Goal: Task Accomplishment & Management: Manage account settings

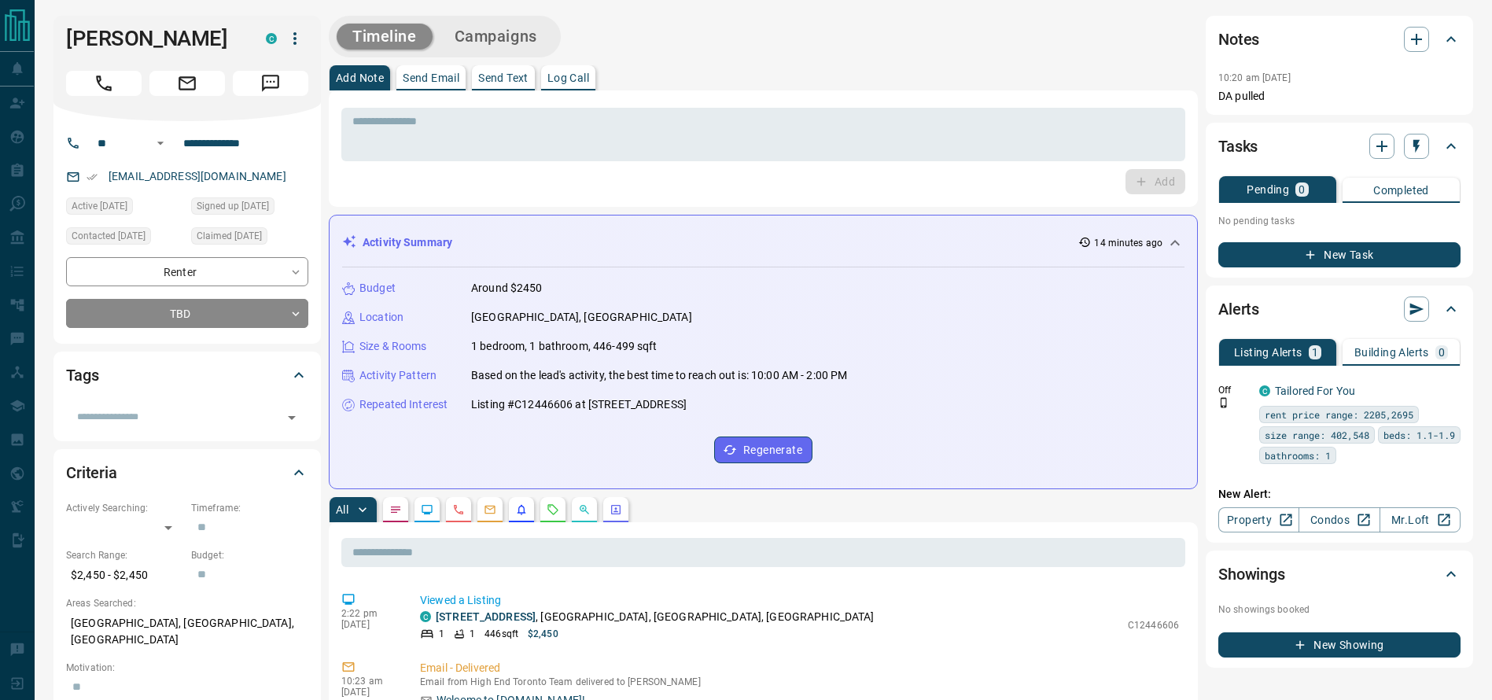
click at [101, 59] on div "[PERSON_NAME]" at bounding box center [186, 68] width 267 height 105
click at [90, 79] on button "Call" at bounding box center [103, 83] width 75 height 25
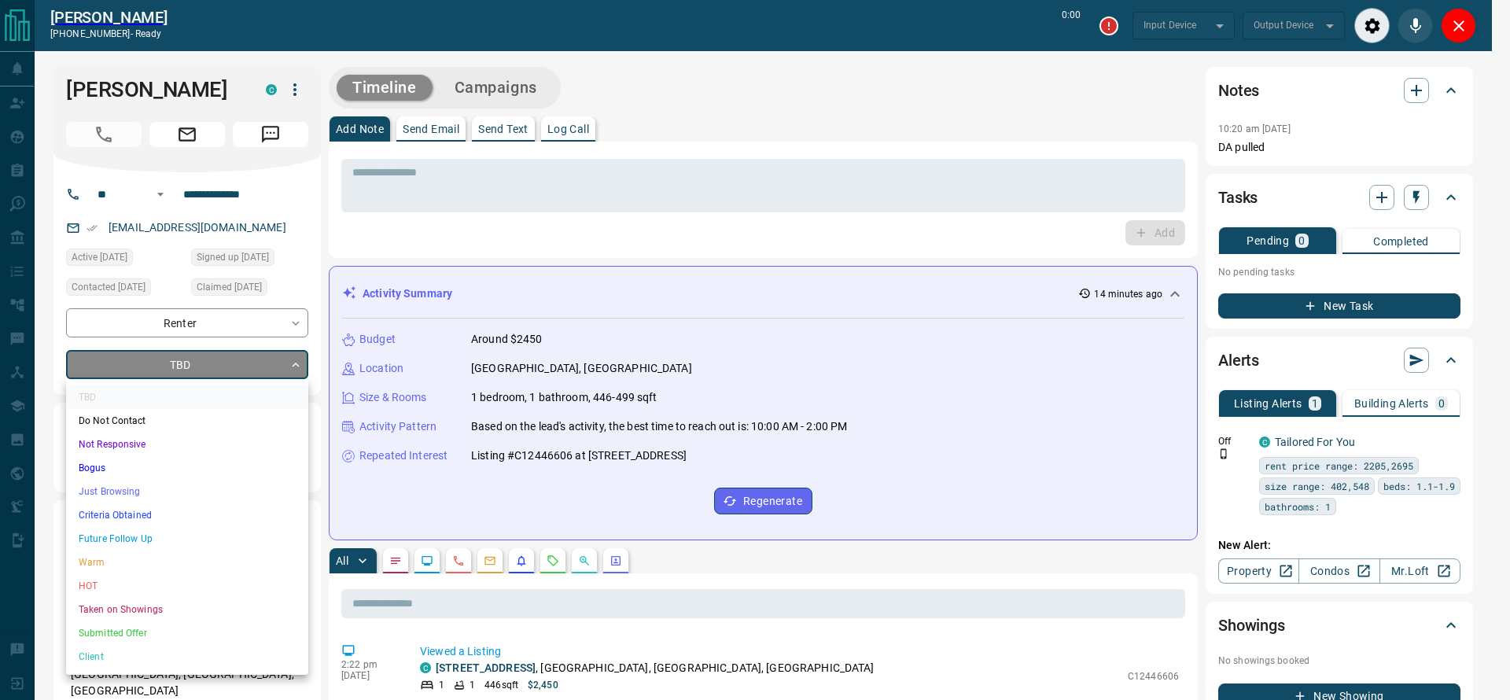
click at [116, 491] on li "Just Browsing" at bounding box center [187, 492] width 242 height 24
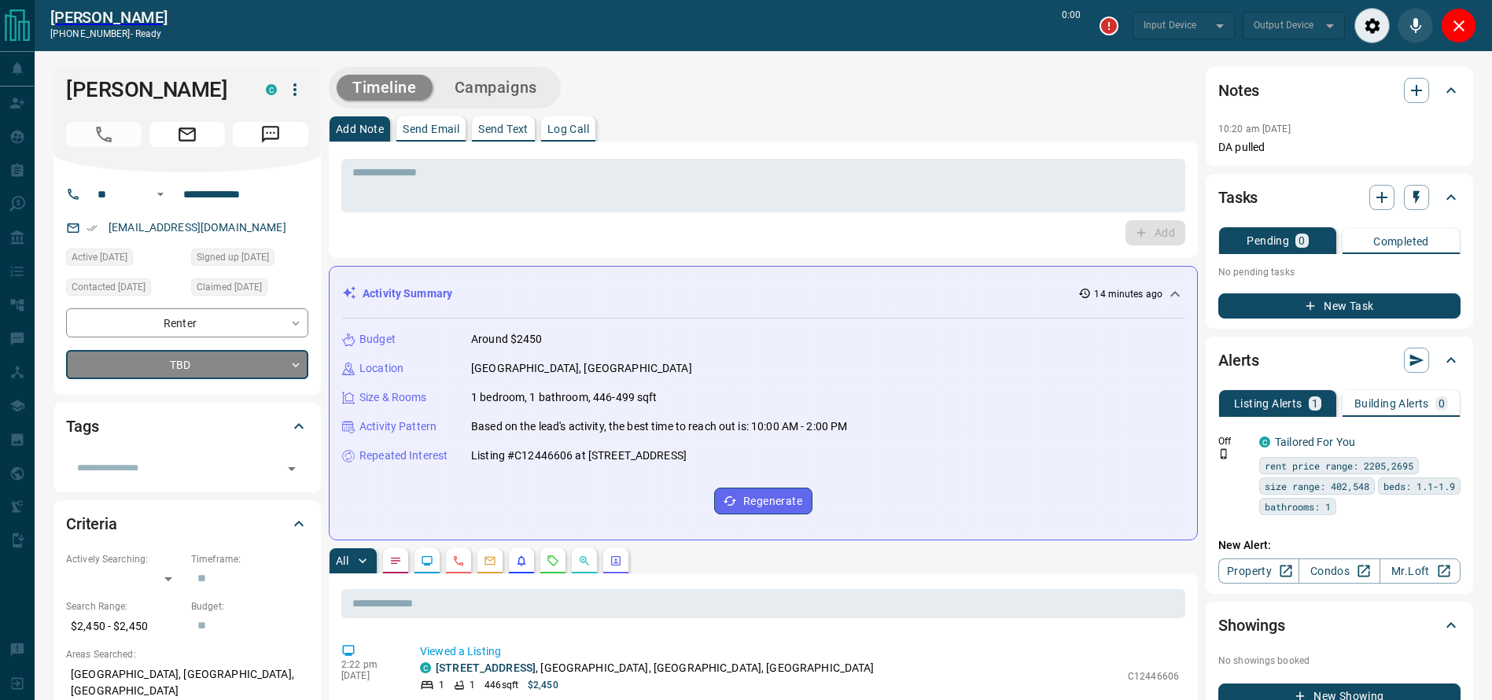
type input "*******"
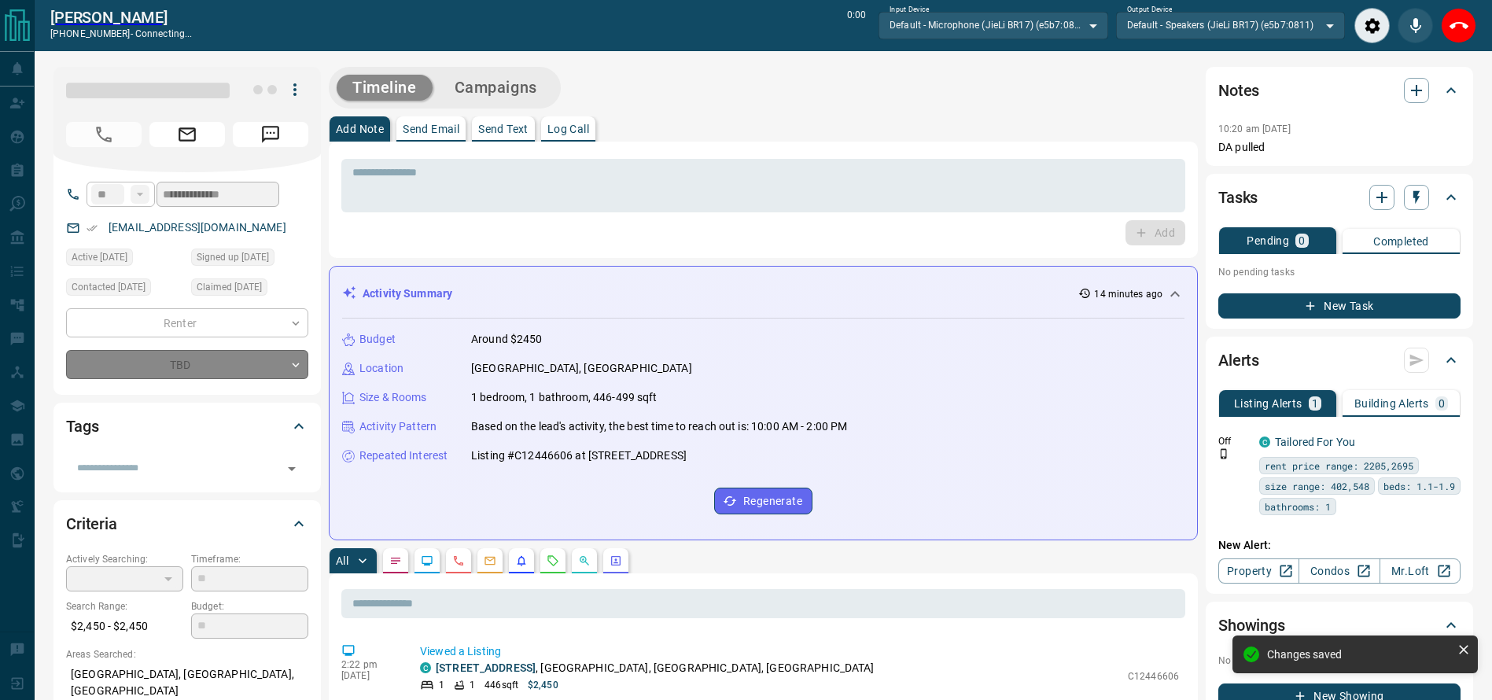
type input "*"
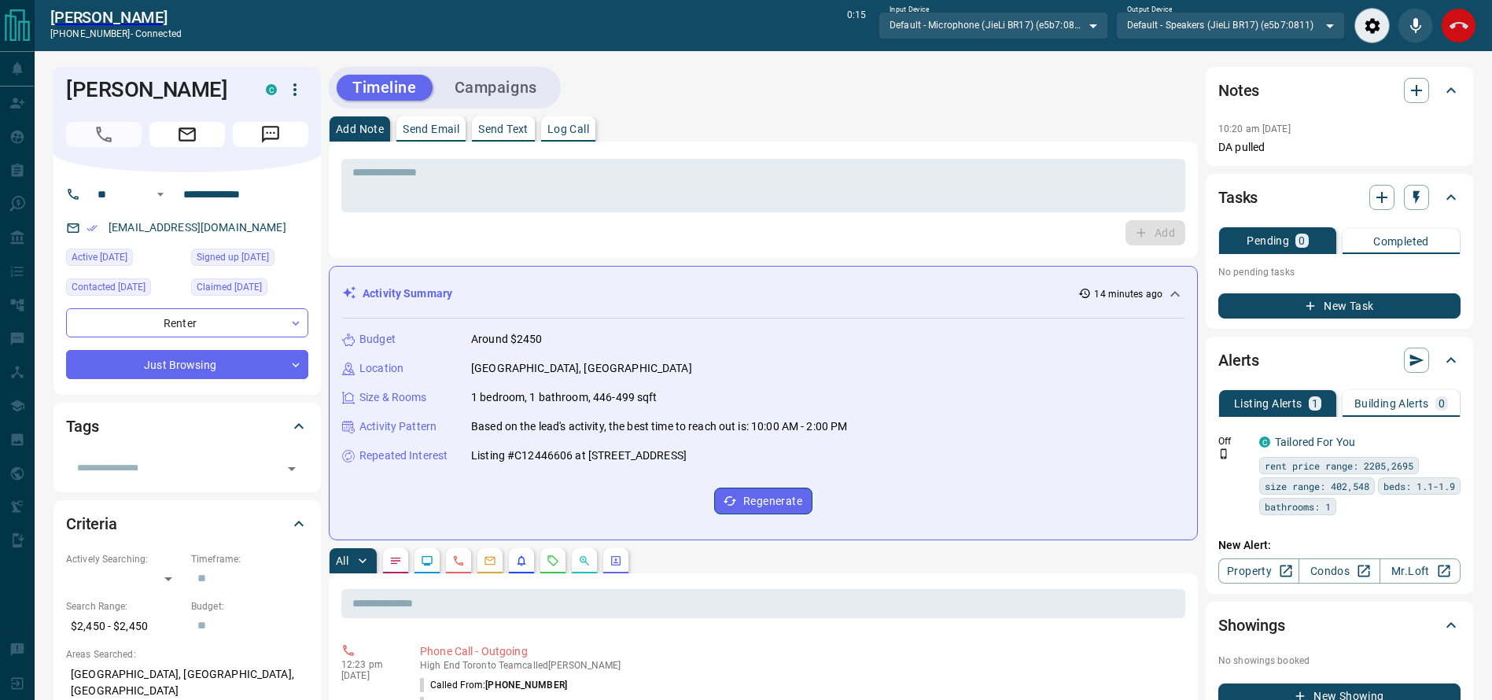
click at [1451, 26] on icon "End Call" at bounding box center [1458, 26] width 19 height 19
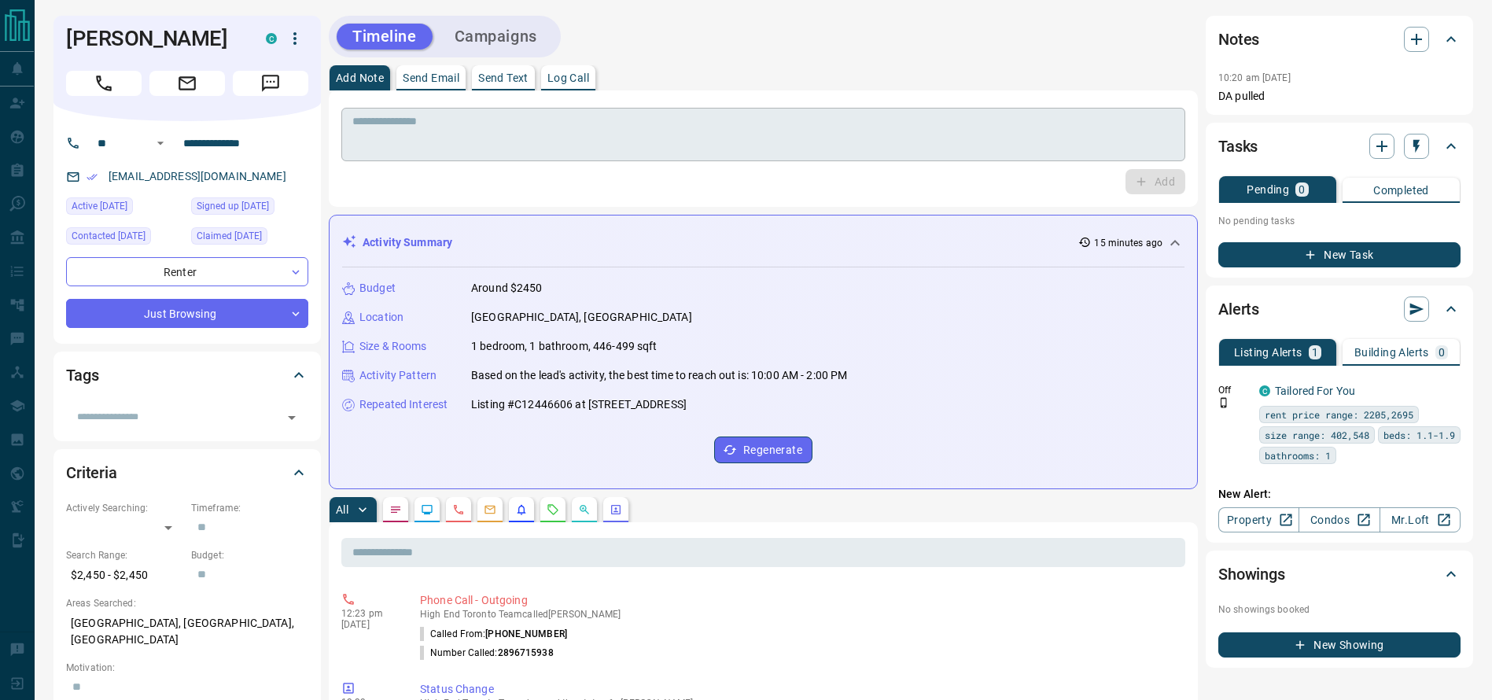
click at [627, 132] on textarea at bounding box center [763, 135] width 822 height 40
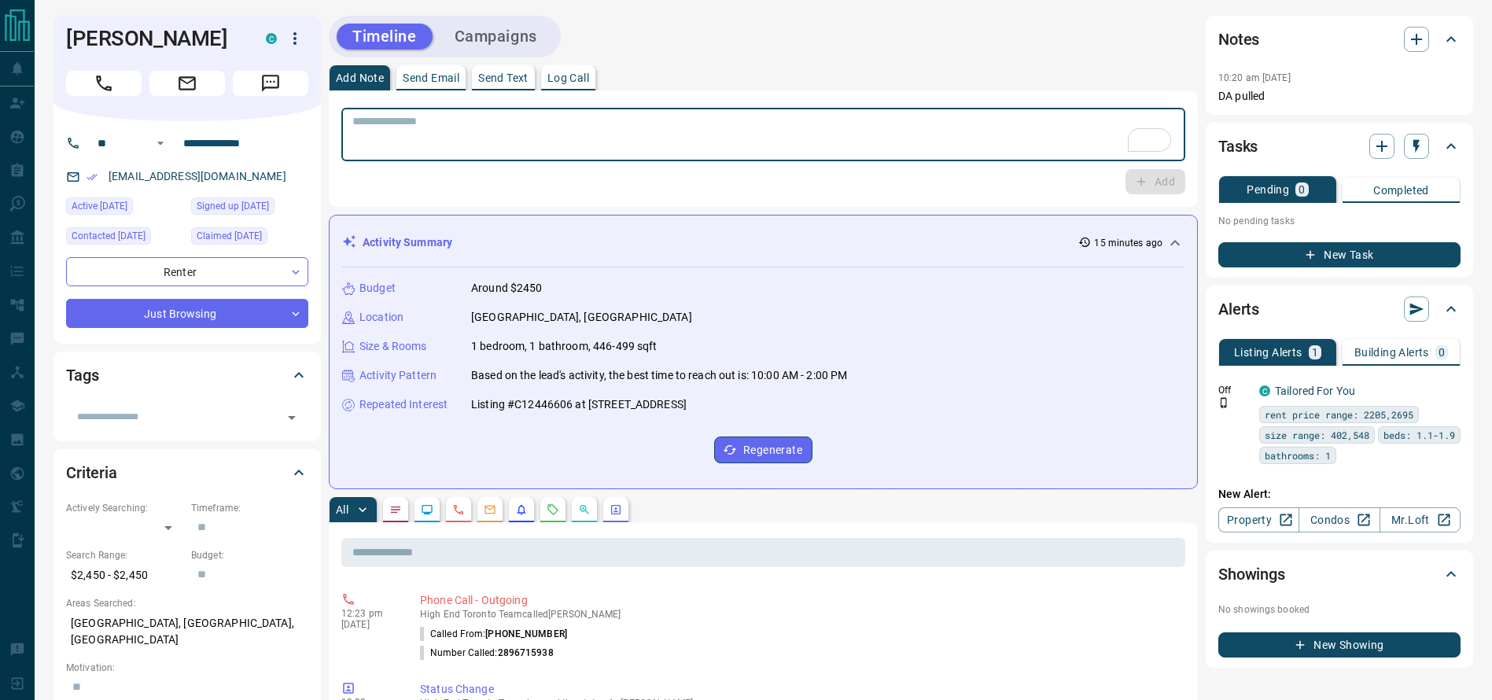
click at [627, 132] on textarea "To enrich screen reader interactions, please activate Accessibility in Grammarl…" at bounding box center [763, 135] width 822 height 40
type textarea "**********"
click at [1176, 188] on button "Add" at bounding box center [1155, 181] width 60 height 25
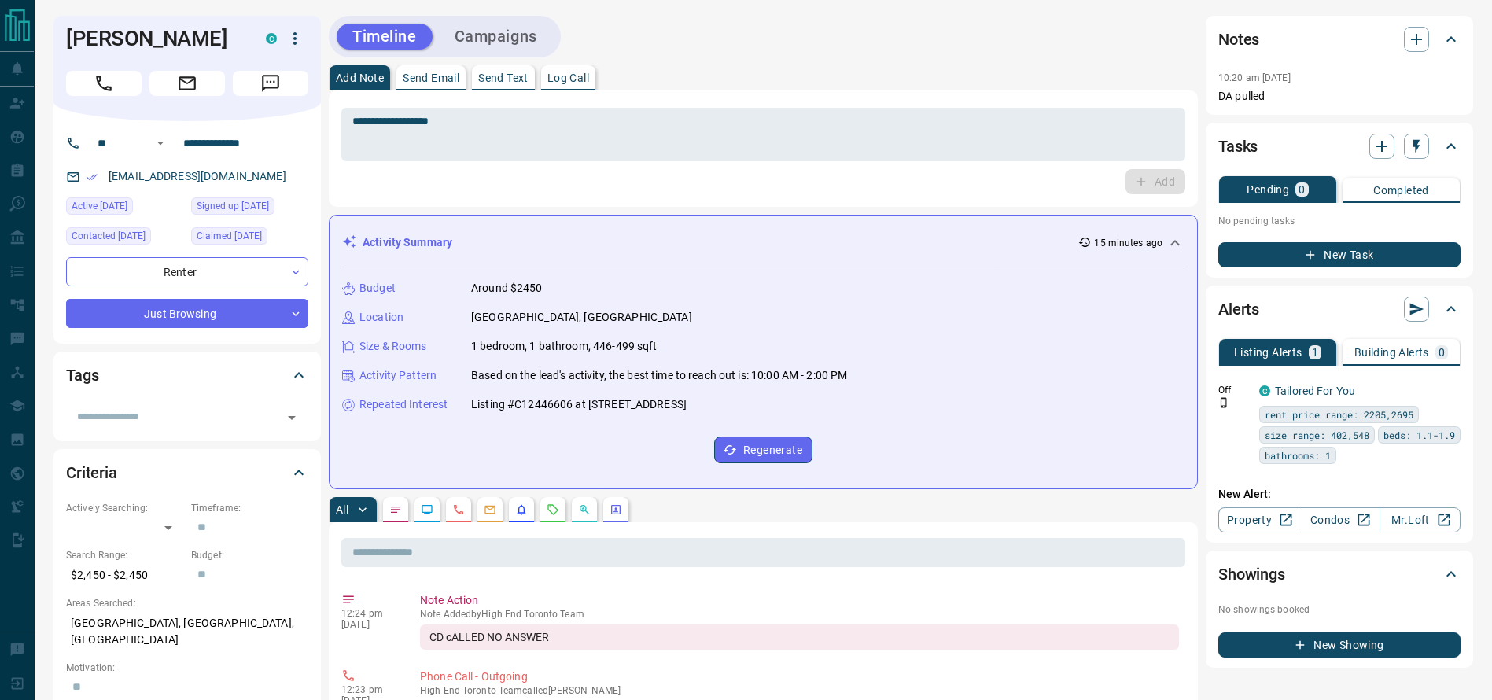
click at [502, 16] on div "Timeline Campaigns" at bounding box center [445, 37] width 232 height 42
click at [502, 20] on div "Timeline Campaigns" at bounding box center [445, 37] width 232 height 42
click at [502, 26] on button "Campaigns" at bounding box center [496, 37] width 114 height 26
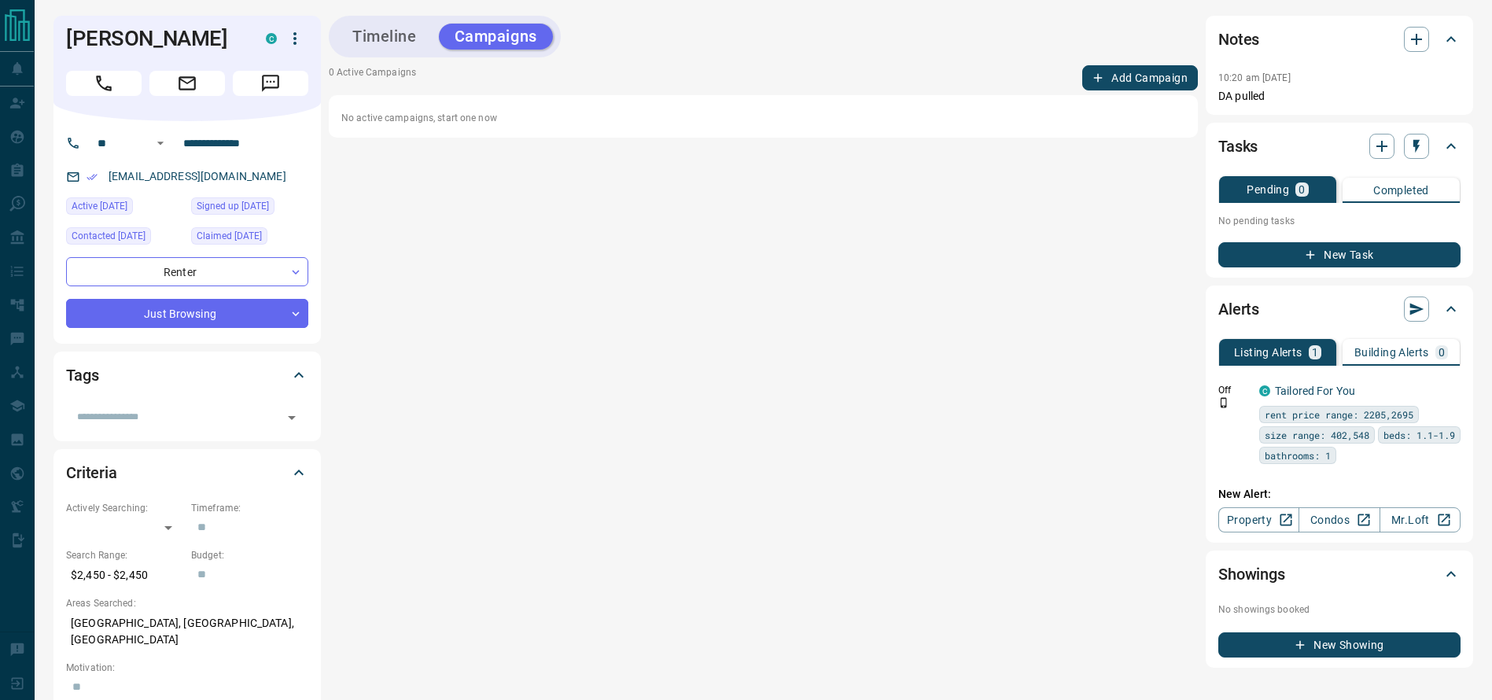
click at [1109, 66] on button "Add Campaign" at bounding box center [1140, 77] width 116 height 25
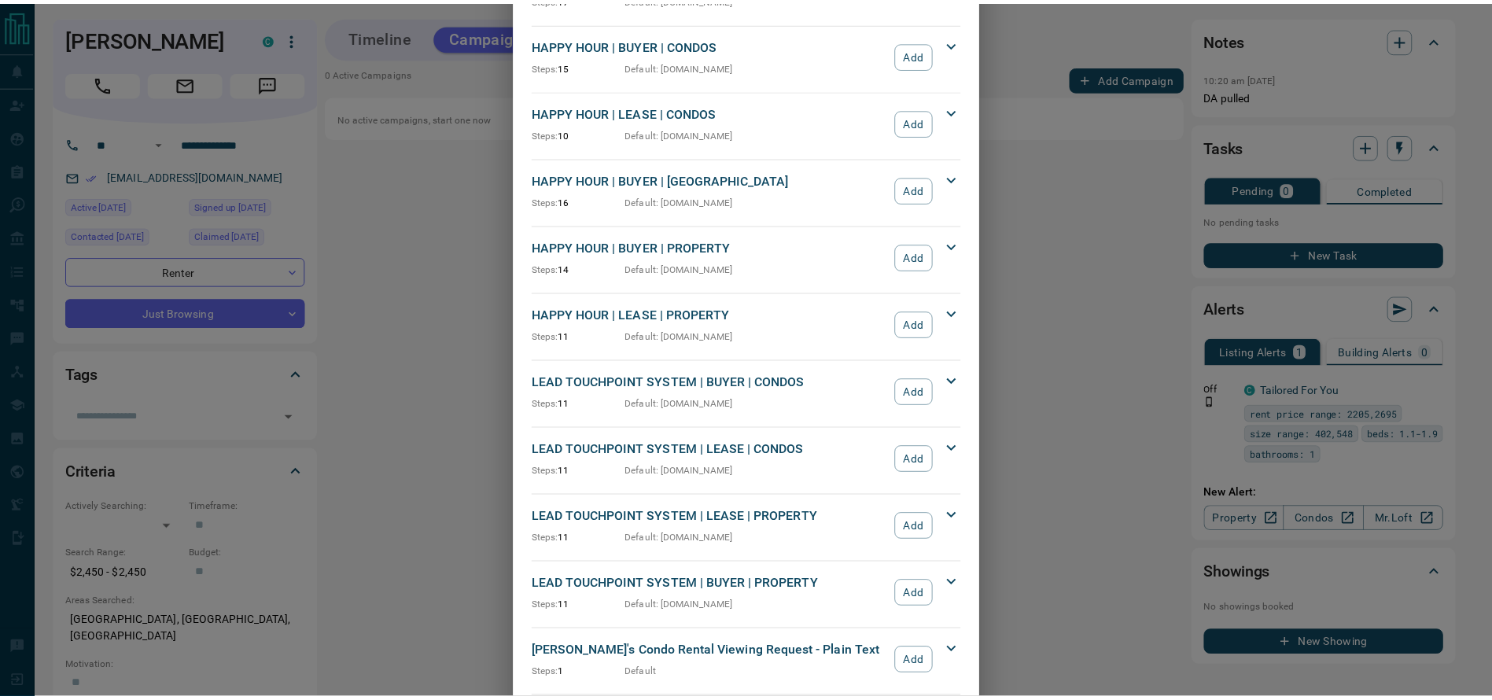
scroll to position [179, 0]
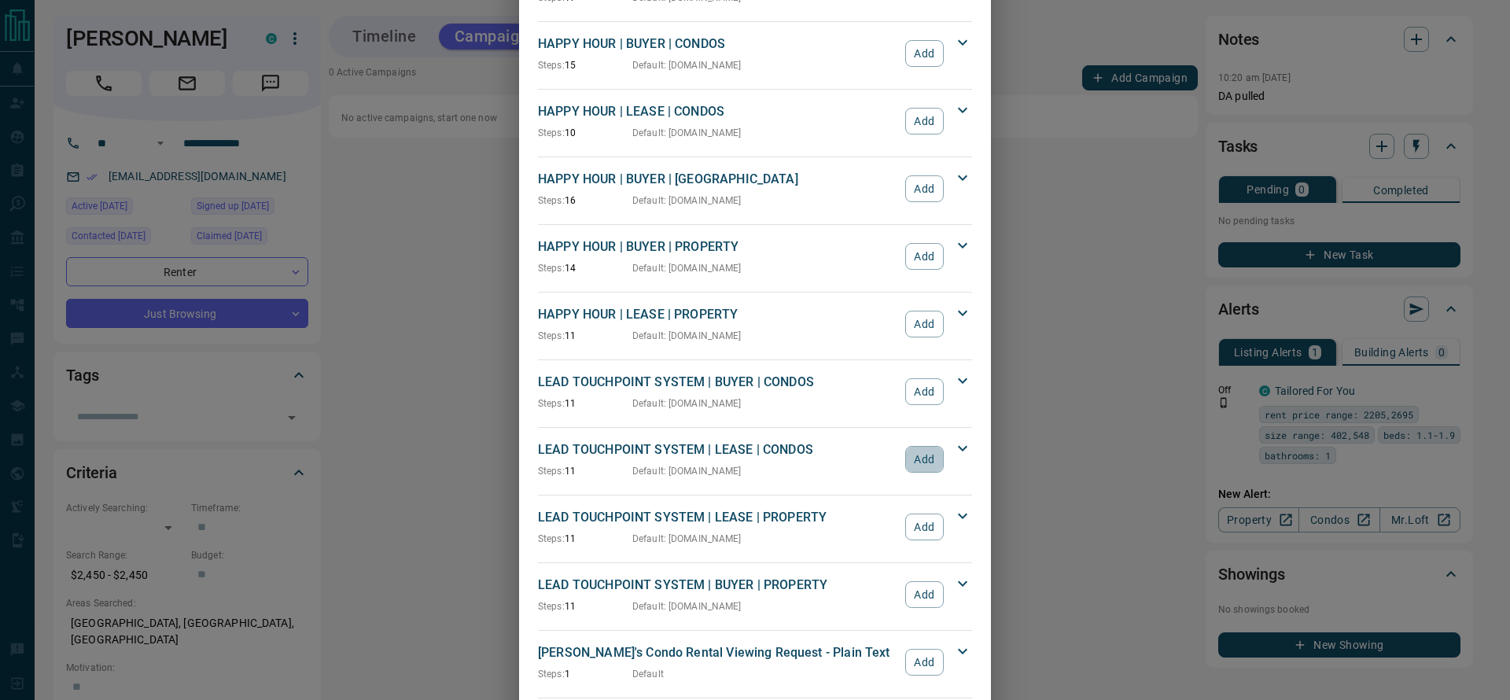
click at [917, 452] on button "Add" at bounding box center [924, 459] width 39 height 27
